Goal: Task Accomplishment & Management: Complete application form

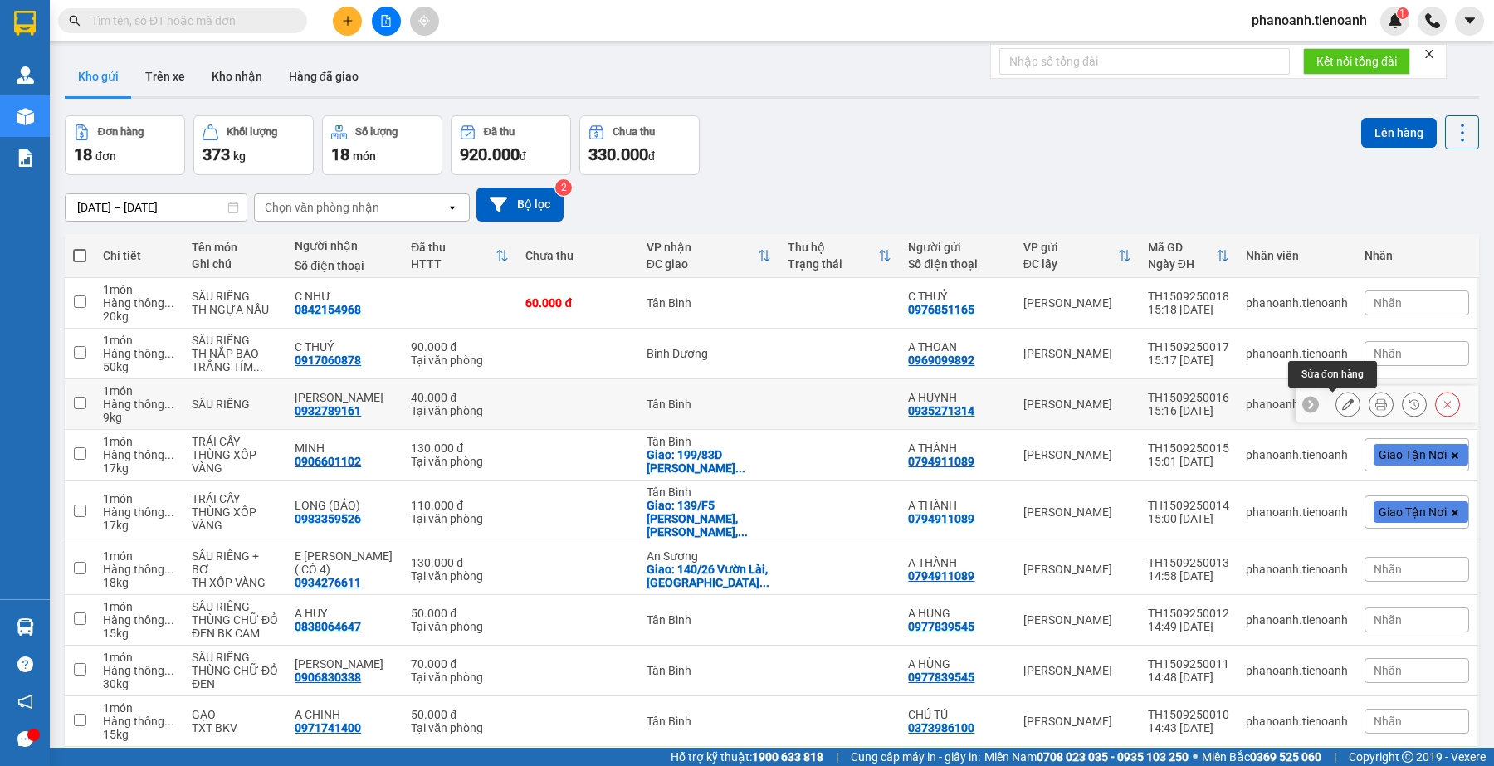
click at [1342, 404] on icon at bounding box center [1348, 405] width 12 height 12
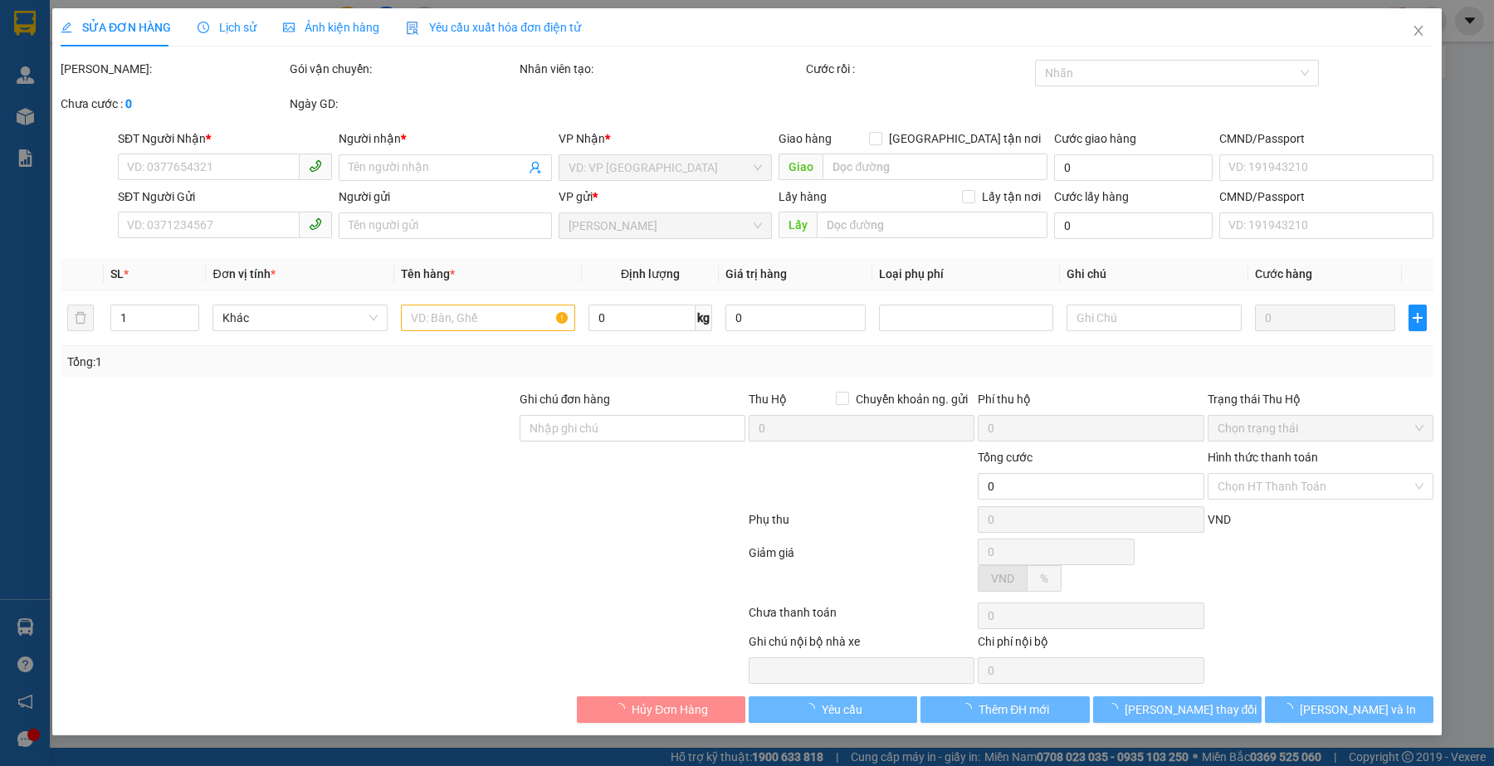
type input "0932789161"
type input "[PERSON_NAME]"
type input "0935271314"
type input "A HUYNH"
type input "40.000"
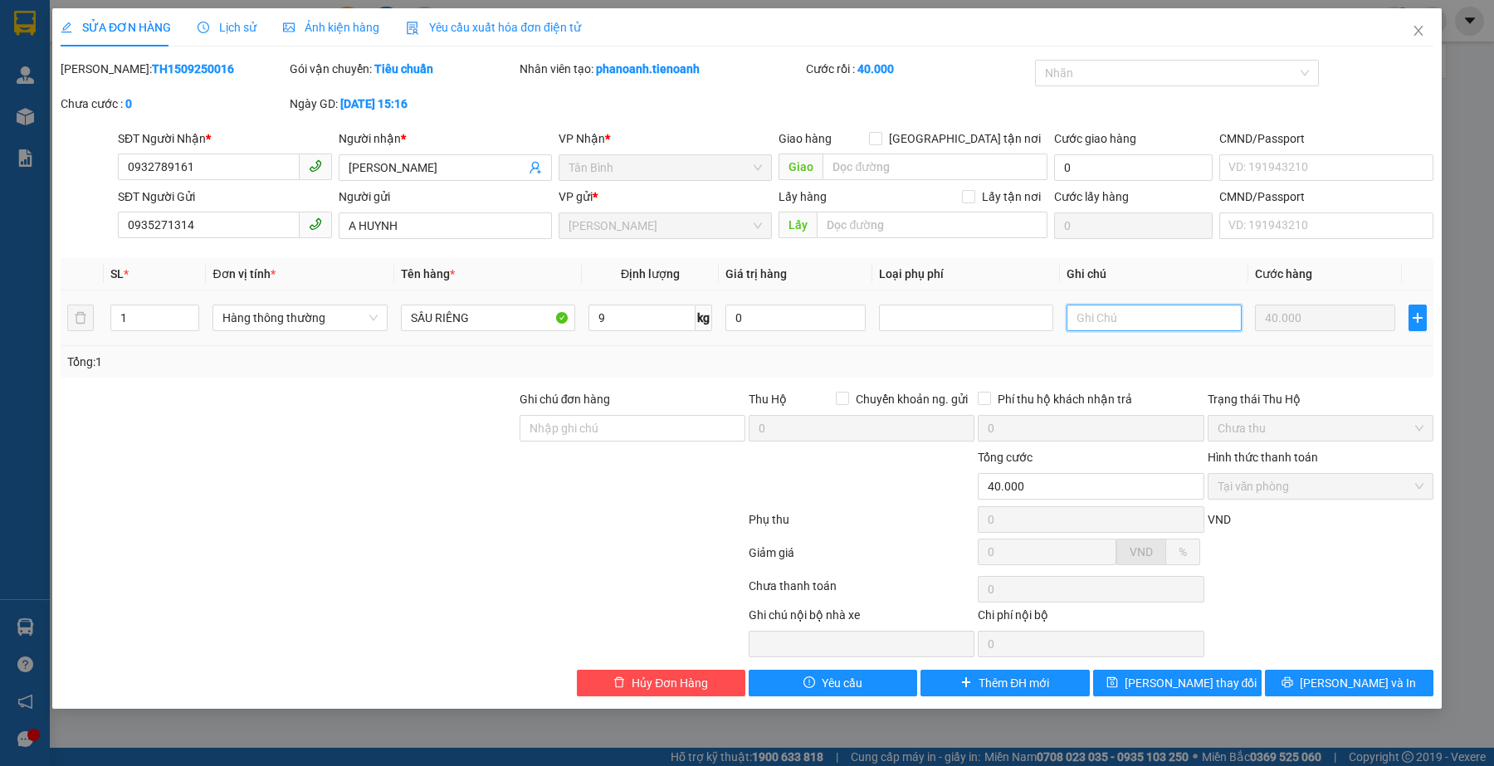
click at [1156, 320] on input "text" at bounding box center [1154, 318] width 174 height 27
type input "TH CHỮ ĐEN"
click at [1198, 689] on span "[PERSON_NAME] thay đổi" at bounding box center [1191, 683] width 133 height 18
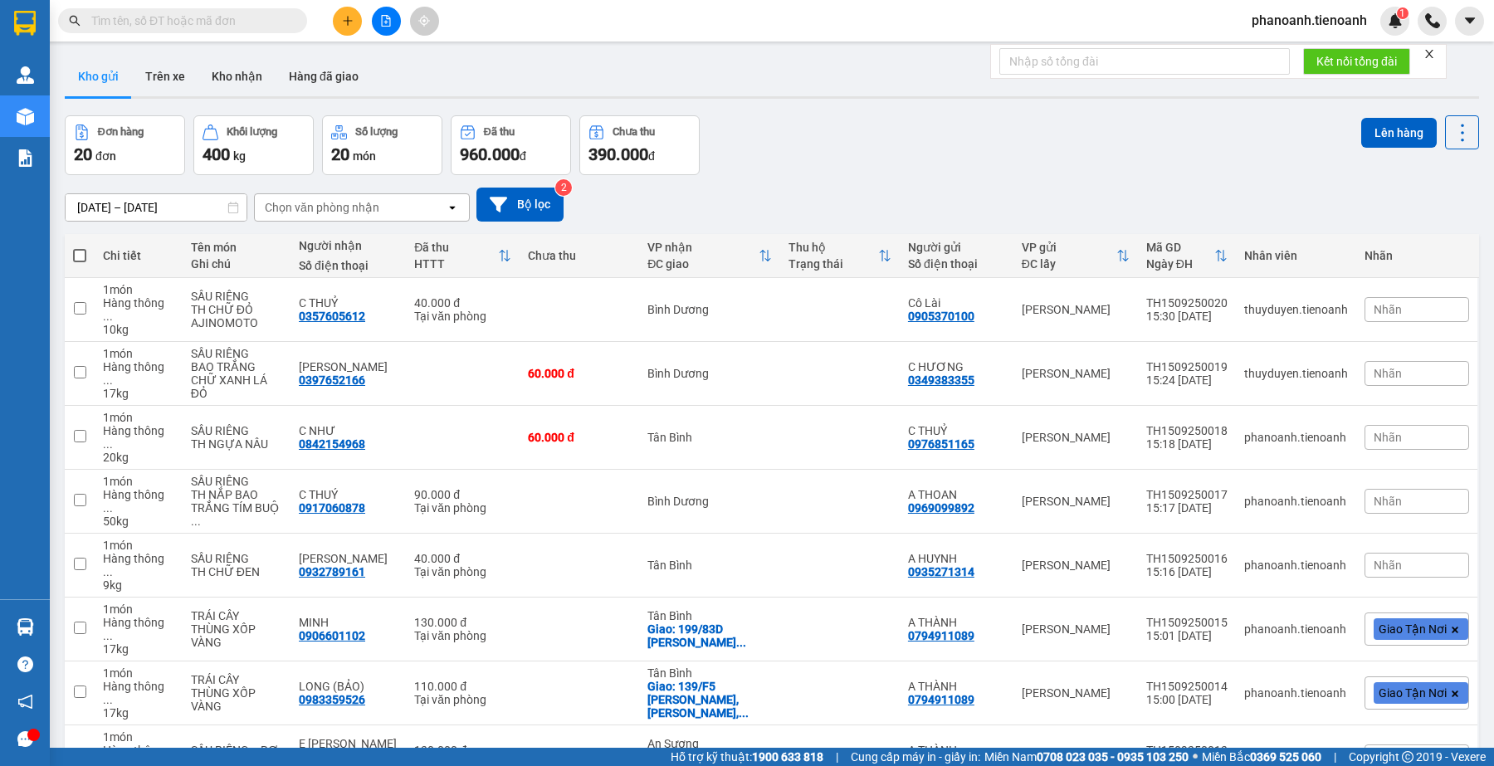
click at [154, 17] on input "text" at bounding box center [189, 21] width 196 height 18
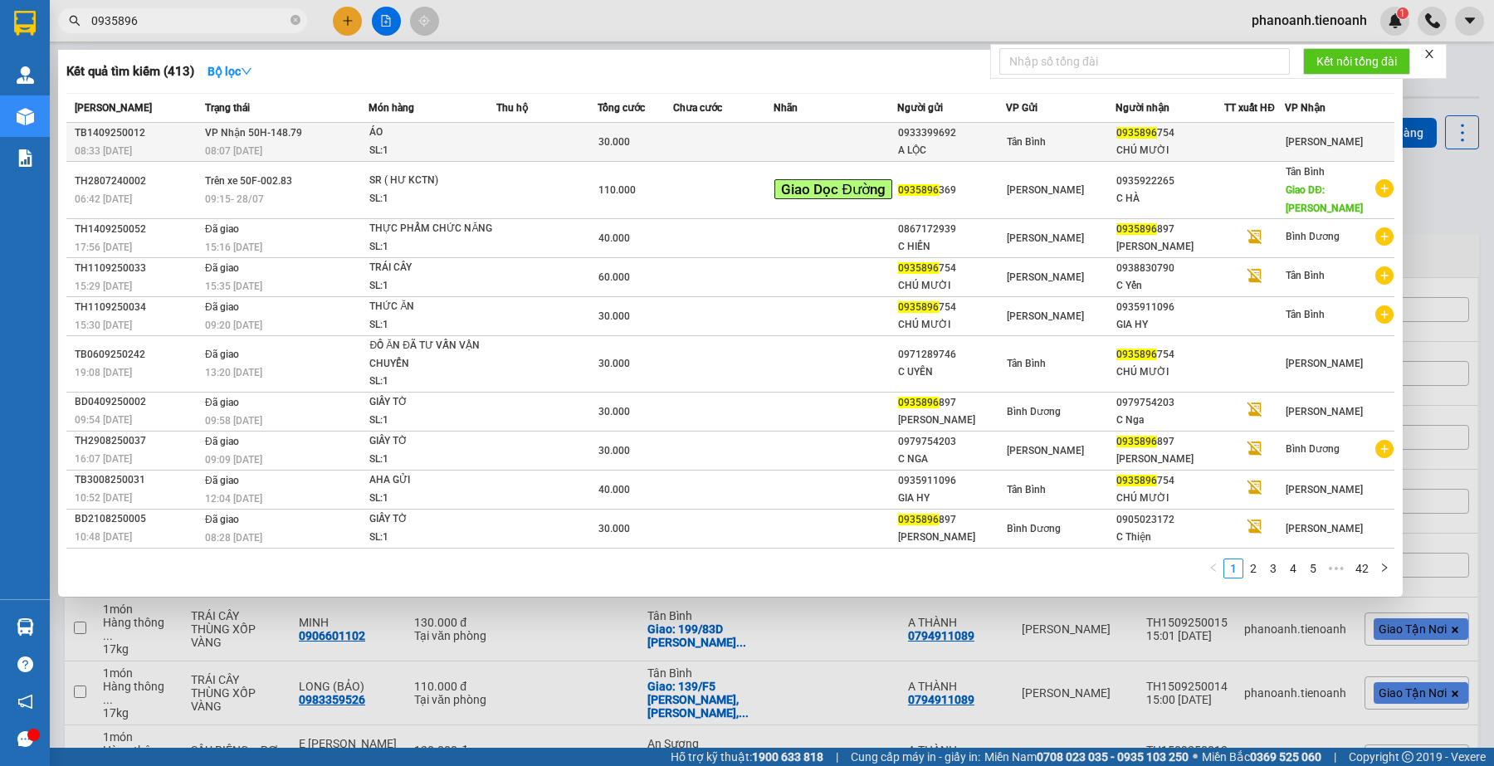
type input "0935896"
click at [420, 130] on div "ÁO" at bounding box center [431, 133] width 125 height 18
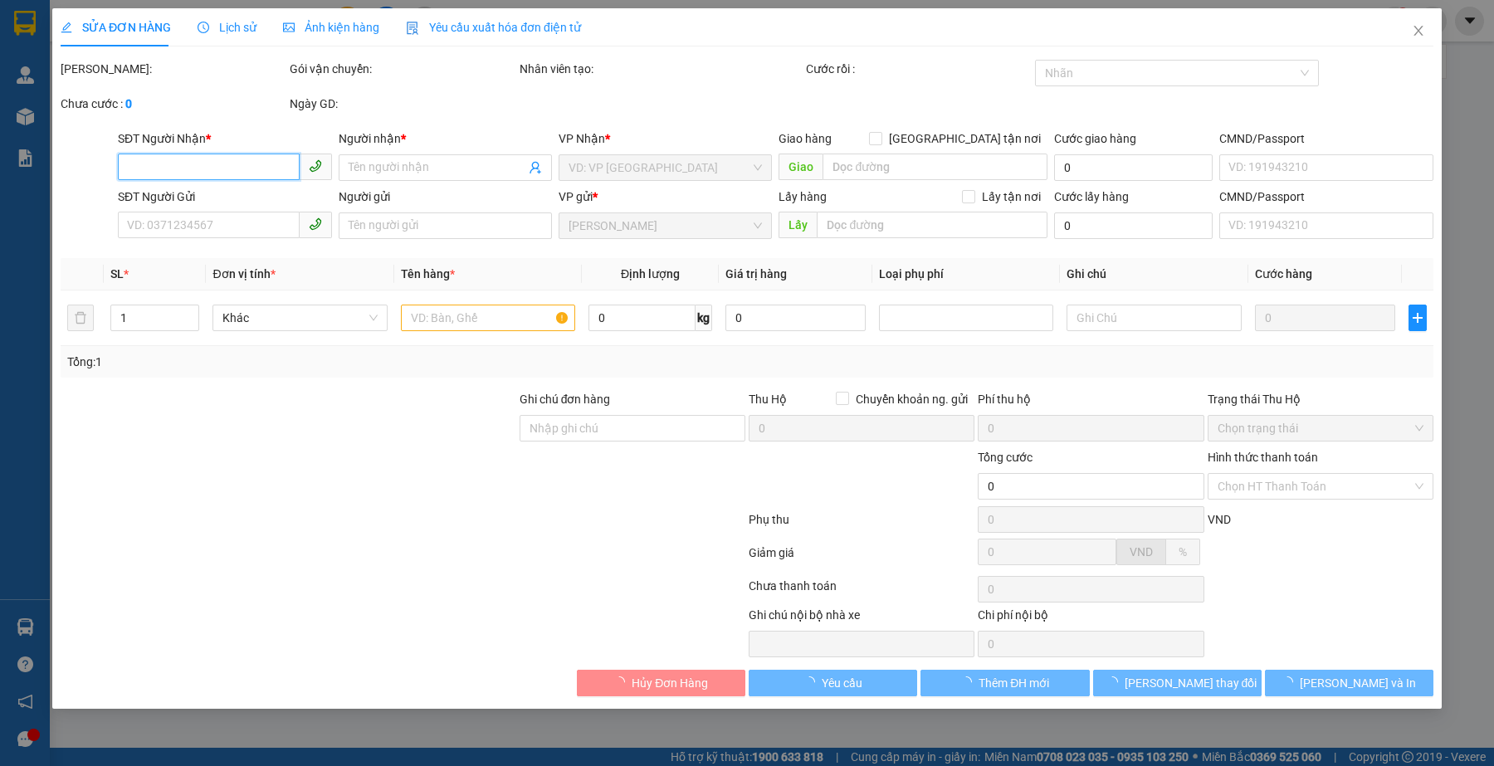
type input "0935896754"
type input "CHÚ MƯỜI"
type input "0933399692"
type input "A LỘC"
type input "30.000"
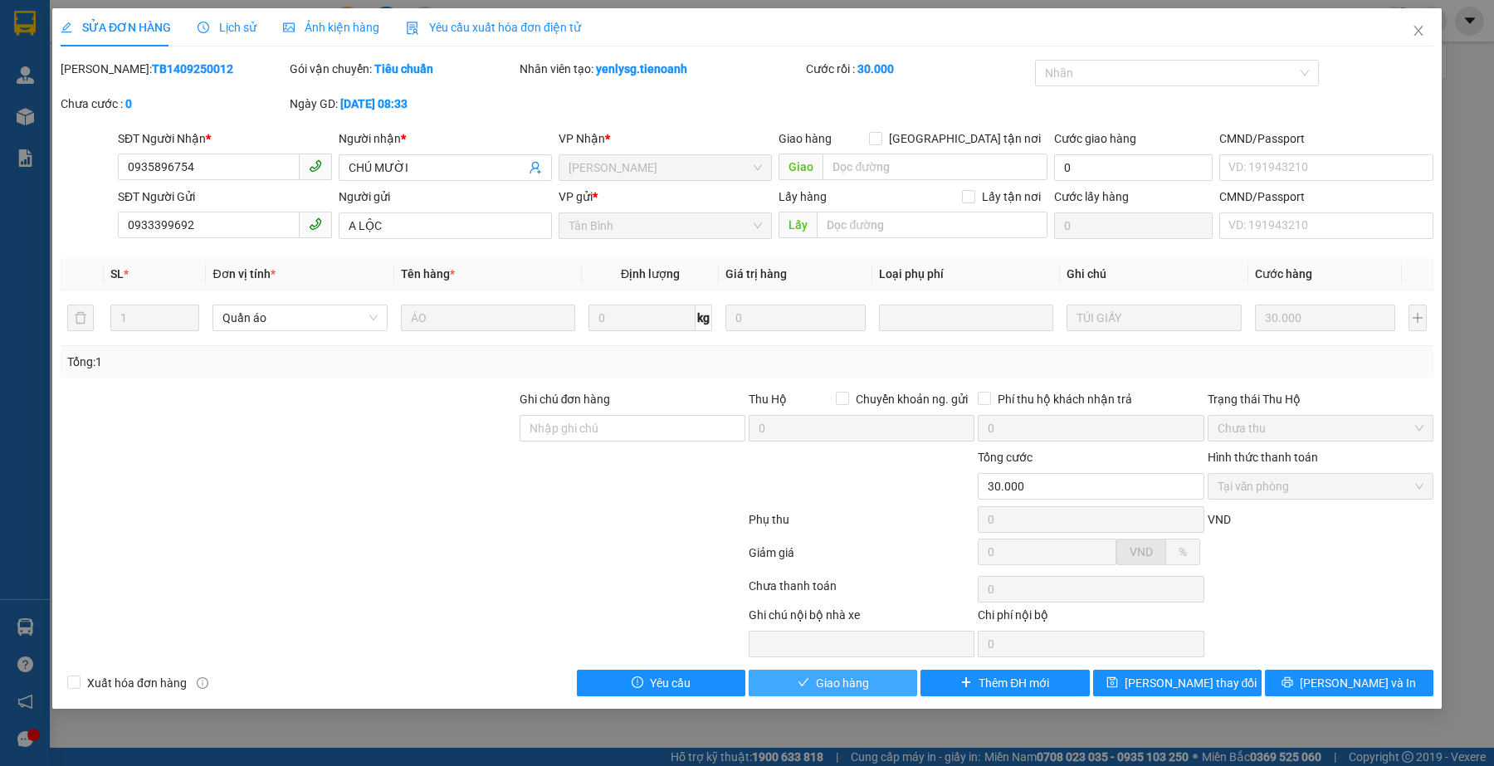
click at [831, 682] on span "Giao hàng" at bounding box center [842, 683] width 53 height 18
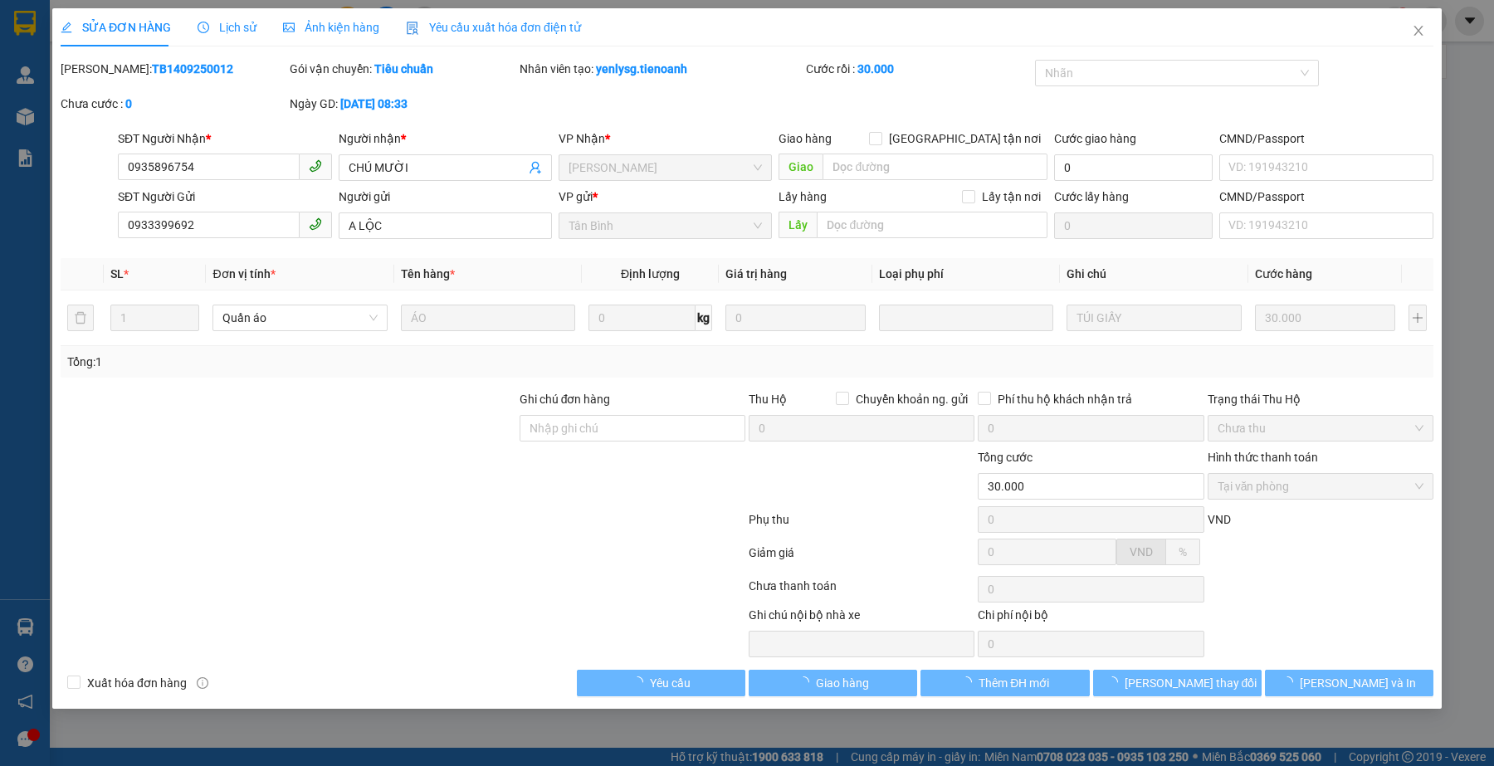
click at [523, 587] on div at bounding box center [403, 589] width 688 height 33
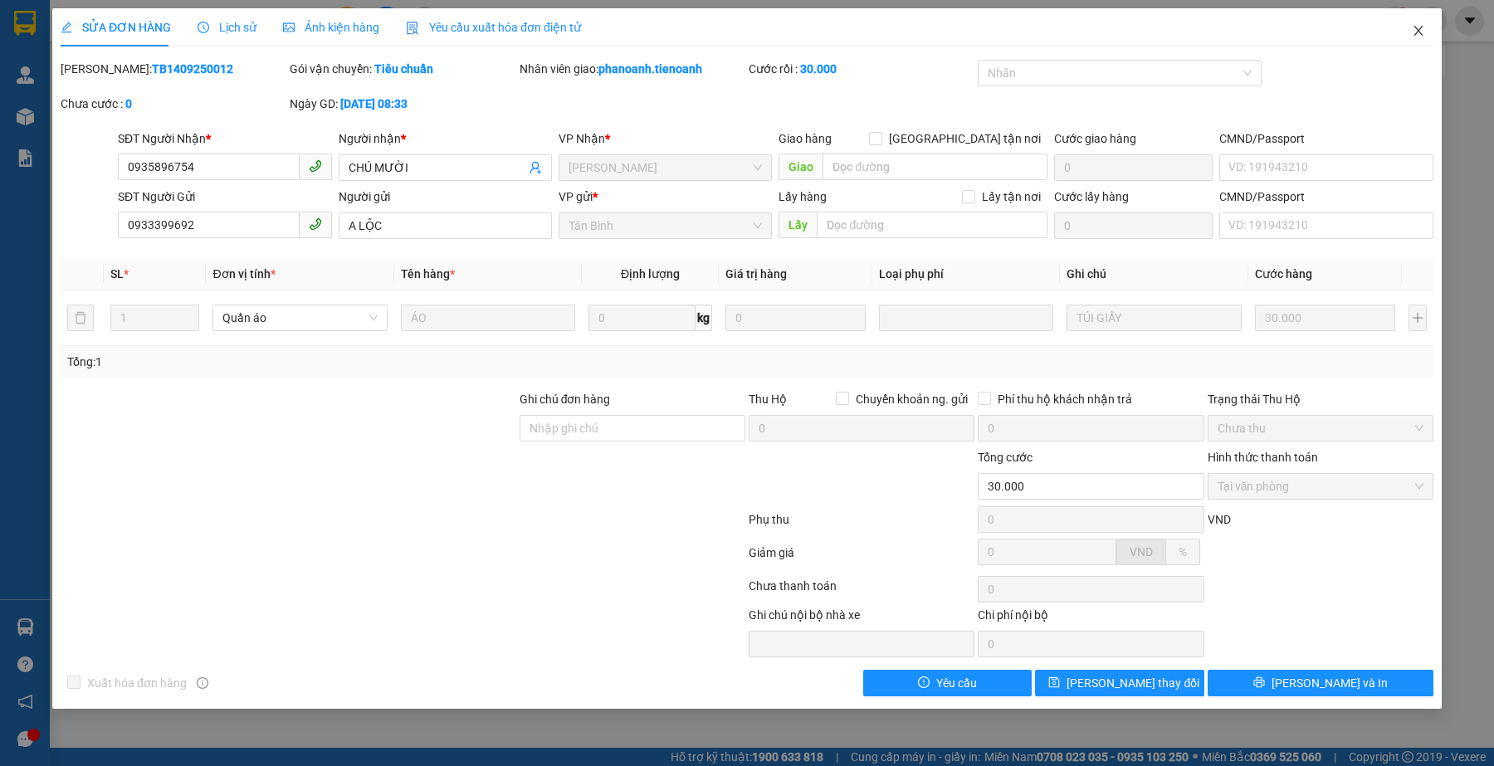
click at [1412, 29] on icon "close" at bounding box center [1418, 30] width 13 height 13
